Goal: Task Accomplishment & Management: Use online tool/utility

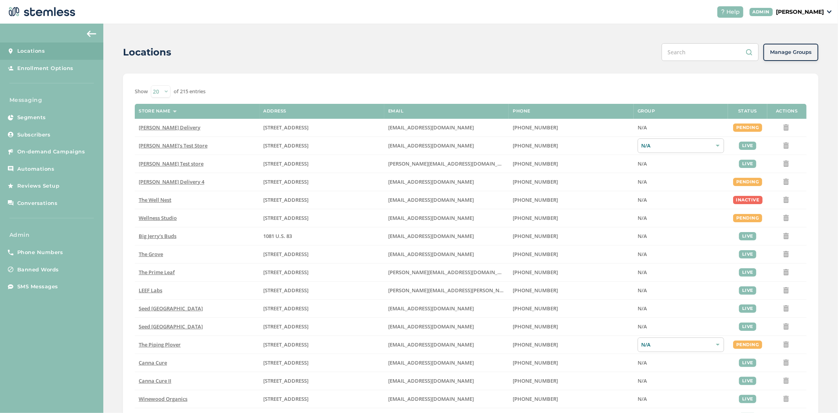
click at [804, 12] on p "[PERSON_NAME]" at bounding box center [800, 12] width 48 height 8
click at [794, 57] on span "Impersonate" at bounding box center [804, 57] width 39 height 8
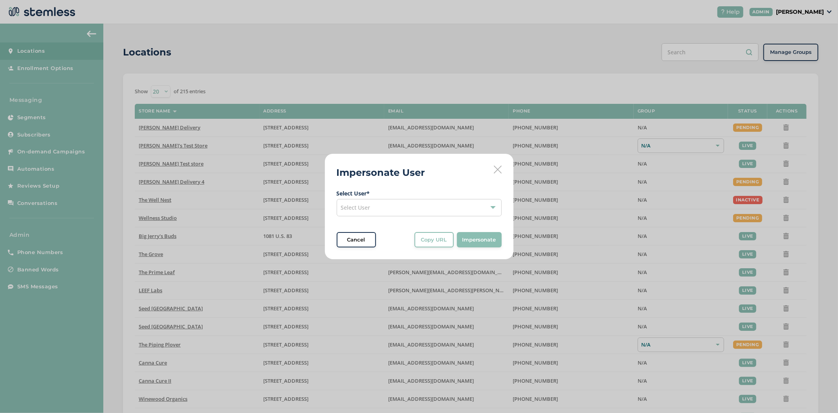
click at [421, 212] on div "Select User" at bounding box center [419, 207] width 165 height 17
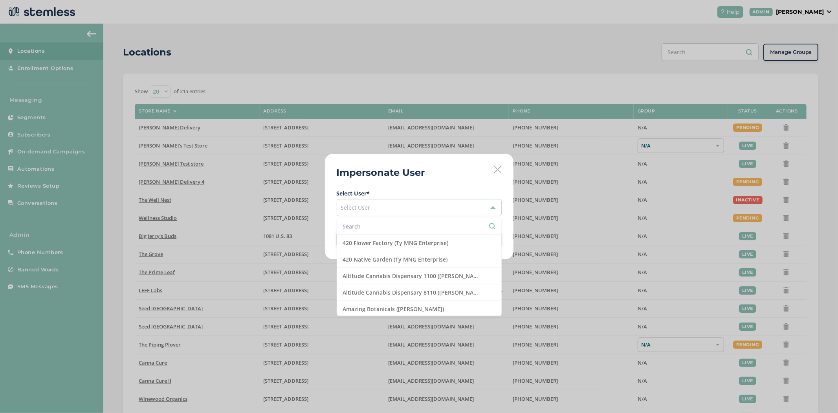
click at [386, 232] on li at bounding box center [419, 226] width 164 height 17
click at [391, 230] on input "text" at bounding box center [419, 226] width 152 height 8
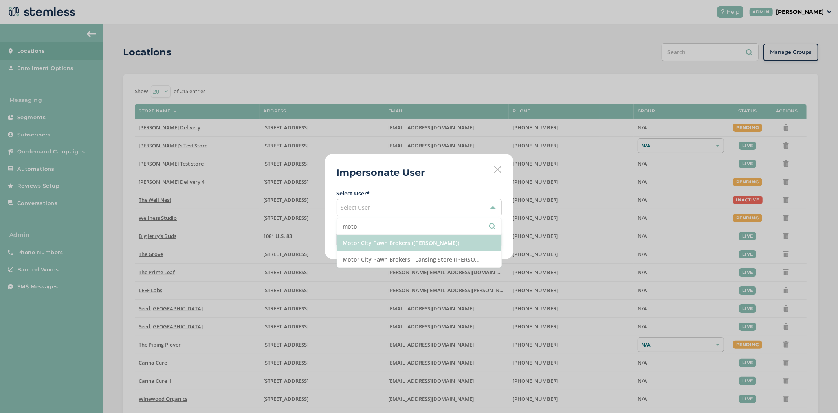
type input "moto"
click at [399, 248] on li "Motor City Pawn Brokers ([PERSON_NAME])" at bounding box center [419, 243] width 164 height 17
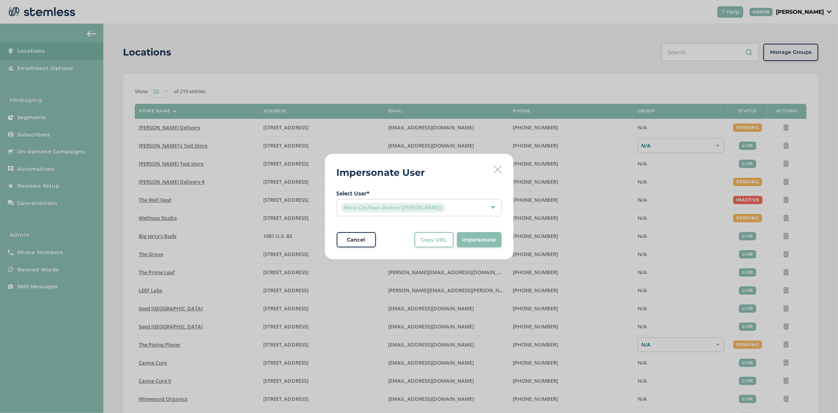
click at [481, 240] on span "Impersonate" at bounding box center [480, 240] width 34 height 8
